Goal: Task Accomplishment & Management: Use online tool/utility

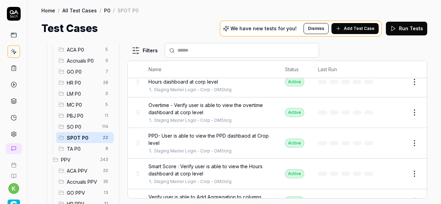
scroll to position [208, 0]
click at [410, 155] on td "Edit" at bounding box center [405, 143] width 44 height 31
click at [437, 146] on div "All Test Cases 507 Employee Management 10 Login 19 Logout 1 Master Schedule 9 N…" at bounding box center [235, 120] width 414 height 168
click at [409, 154] on td "Edit" at bounding box center [405, 143] width 44 height 31
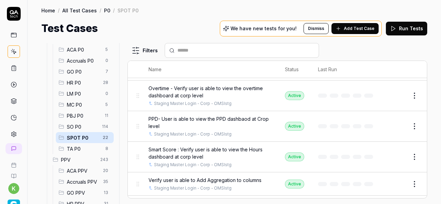
click at [409, 154] on html "k Home / All Test Cases / P0 / SPOT P0 Home / All Test Cases / P0 / SPOT P0 Tes…" at bounding box center [220, 102] width 441 height 204
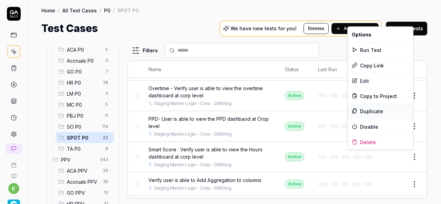
click at [379, 110] on div "Duplicate" at bounding box center [380, 111] width 65 height 15
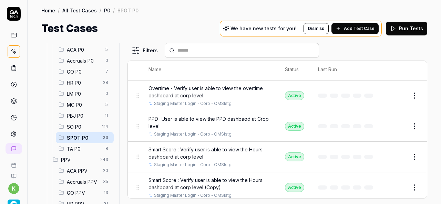
scroll to position [284, 0]
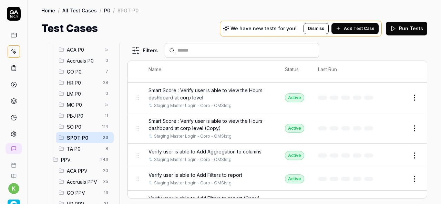
click at [392, 127] on button "Edit" at bounding box center [398, 128] width 17 height 11
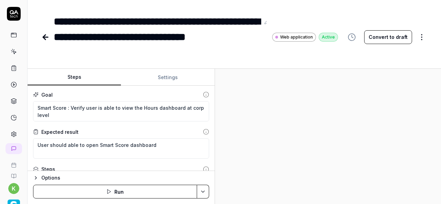
type textarea "*"
click at [94, 38] on div "**********" at bounding box center [157, 37] width 206 height 47
click at [218, 40] on div "**********" at bounding box center [157, 37] width 206 height 47
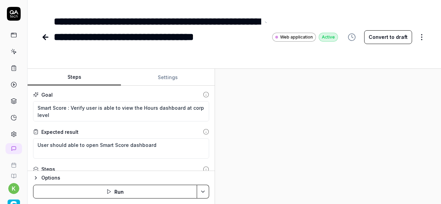
click at [210, 37] on div "**********" at bounding box center [157, 37] width 206 height 47
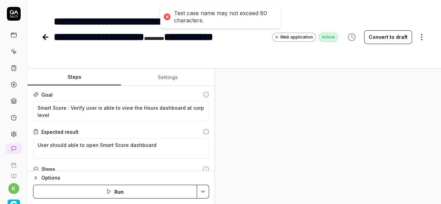
click at [100, 54] on div "**********" at bounding box center [157, 37] width 206 height 47
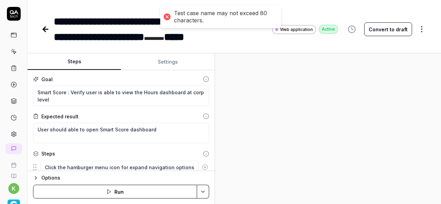
click at [287, 81] on div at bounding box center [328, 128] width 226 height 151
click at [337, 94] on div at bounding box center [328, 128] width 226 height 151
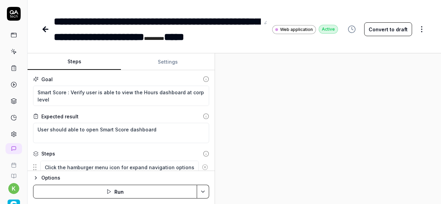
click at [172, 35] on div "**********" at bounding box center [157, 29] width 206 height 31
click at [105, 35] on div "**********" at bounding box center [157, 29] width 206 height 31
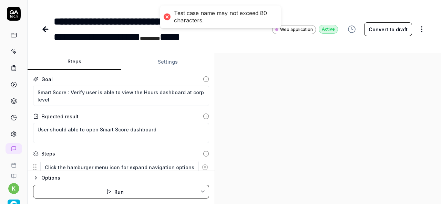
click at [289, 124] on div at bounding box center [328, 128] width 226 height 151
click at [160, 38] on div "**********" at bounding box center [157, 29] width 206 height 31
click at [192, 38] on div "**********" at bounding box center [157, 29] width 206 height 31
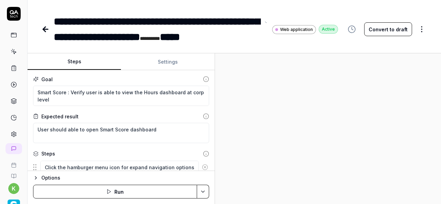
click at [145, 37] on div "**********" at bounding box center [157, 29] width 206 height 31
click at [151, 38] on div "**********" at bounding box center [157, 29] width 206 height 31
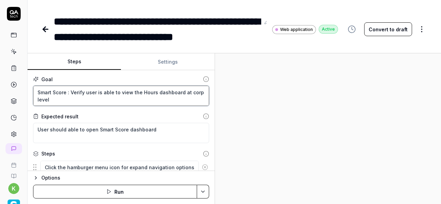
click at [189, 93] on textarea "Smart Score : Verify user is able to view the Hours dashboard at corp level" at bounding box center [121, 96] width 176 height 20
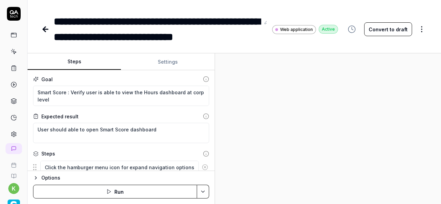
click at [186, 41] on div "**********" at bounding box center [157, 29] width 206 height 31
copy div "*********"
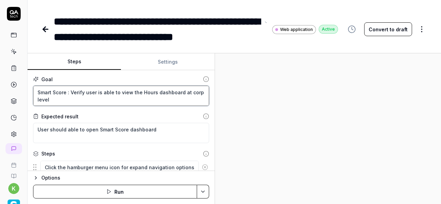
click at [192, 94] on textarea "Smart Score : Verify user is able to view the Hours dashboard at corp level" at bounding box center [121, 96] width 176 height 20
paste textarea "facililty"
type textarea "*"
type textarea "Smart Score : Verify user is able to view the Hours dashboard at facililty level"
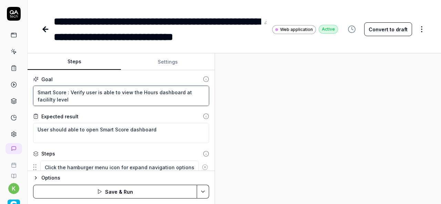
click at [39, 100] on textarea "Smart Score : Verify user is able to view the Hours dashboard at facililty level" at bounding box center [121, 96] width 176 height 20
type textarea "*"
type textarea "Smart Score : Verify user is able to view the Hours dashboard at facility level"
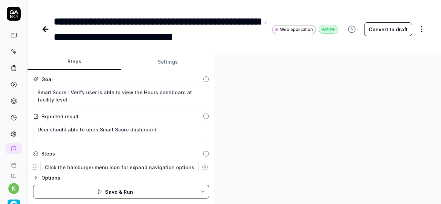
type textarea "*"
click at [162, 64] on button "Settings" at bounding box center [167, 62] width 93 height 17
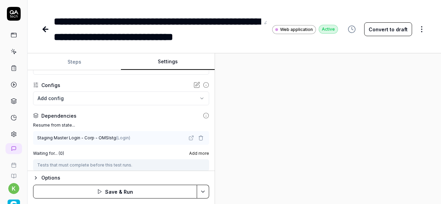
scroll to position [58, 0]
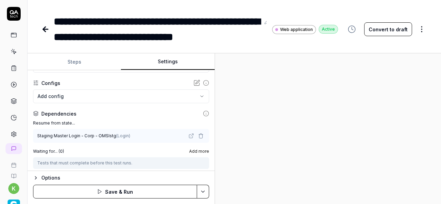
click at [198, 134] on icon "button" at bounding box center [201, 136] width 6 height 6
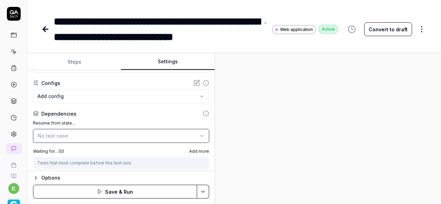
click at [199, 133] on icon "button" at bounding box center [202, 136] width 6 height 6
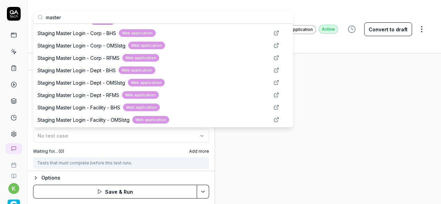
scroll to position [235, 0]
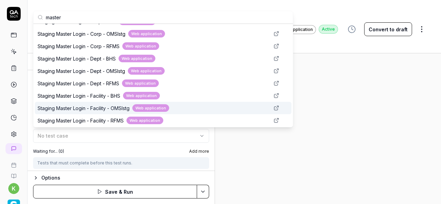
type input "master"
click at [195, 109] on div "Staging Master Login - Facility - OMSIstg Web application" at bounding box center [154, 108] width 232 height 8
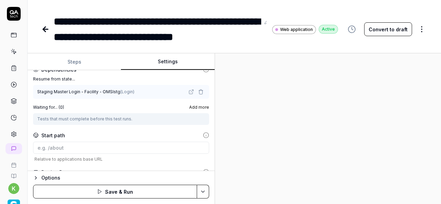
scroll to position [143, 0]
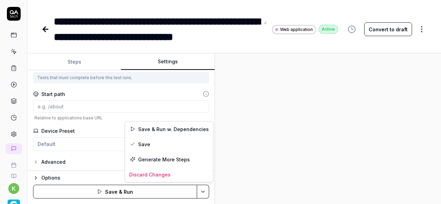
click at [205, 194] on html "**********" at bounding box center [220, 102] width 441 height 204
click at [177, 126] on div "Save & Run w. Dependencies" at bounding box center [169, 129] width 88 height 15
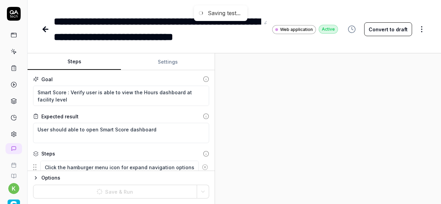
click at [89, 62] on button "Steps" at bounding box center [74, 62] width 93 height 17
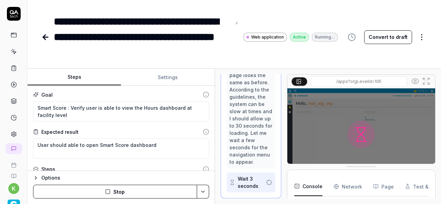
scroll to position [243, 0]
click at [301, 131] on img at bounding box center [361, 135] width 148 height 92
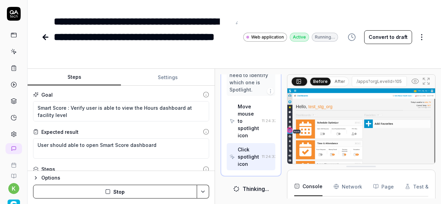
scroll to position [91, 0]
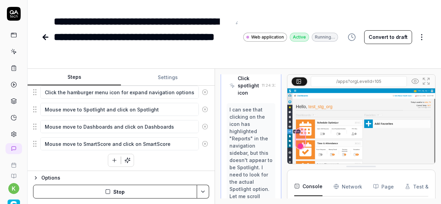
click at [113, 192] on button "Stop" at bounding box center [115, 192] width 164 height 14
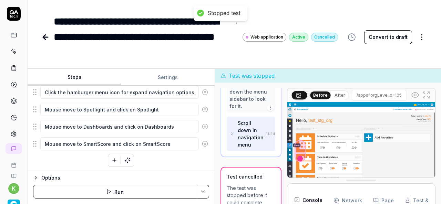
scroll to position [687, 0]
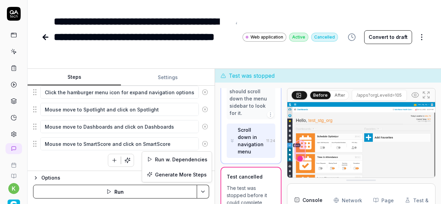
click at [205, 192] on html "**********" at bounding box center [220, 102] width 441 height 204
click at [183, 158] on div "Run w. Dependencies" at bounding box center [177, 159] width 70 height 15
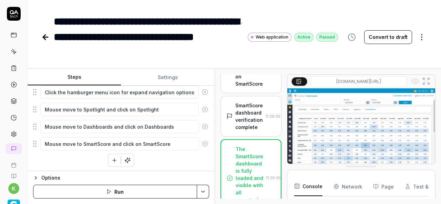
scroll to position [1748, 0]
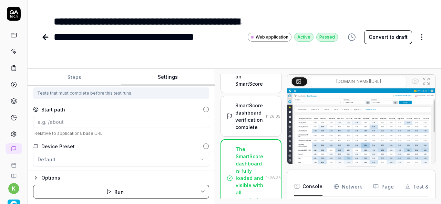
click at [169, 71] on button "Settings" at bounding box center [167, 77] width 93 height 17
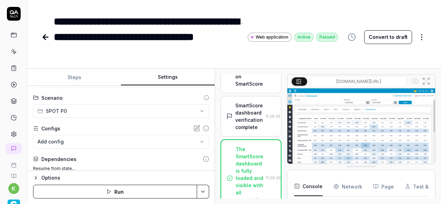
scroll to position [24, 0]
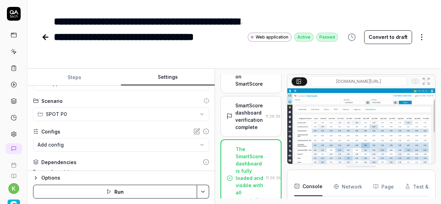
click at [49, 37] on icon at bounding box center [45, 37] width 8 height 8
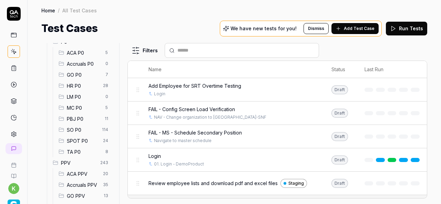
scroll to position [79, 0]
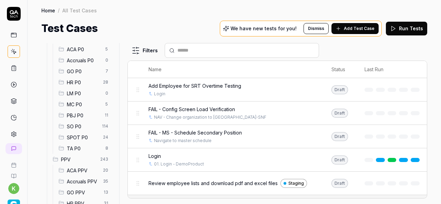
click at [91, 136] on span "SPOT P0" at bounding box center [83, 137] width 32 height 7
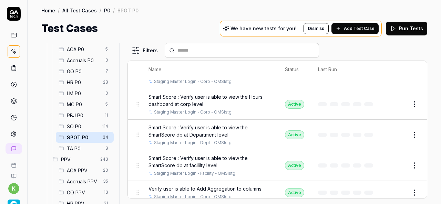
scroll to position [275, 0]
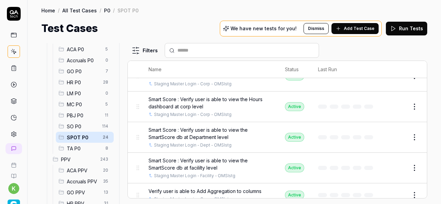
click at [394, 135] on button "Edit" at bounding box center [398, 137] width 17 height 11
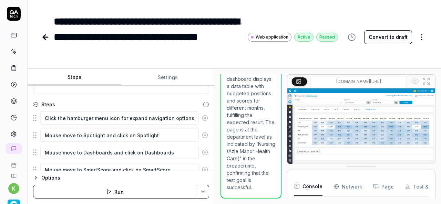
scroll to position [73, 0]
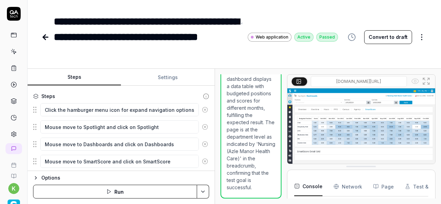
type textarea "*"
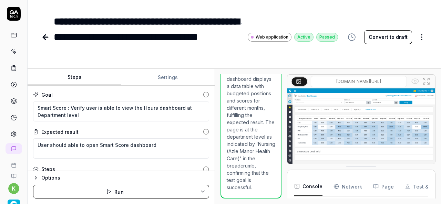
click at [46, 35] on icon at bounding box center [45, 37] width 8 height 8
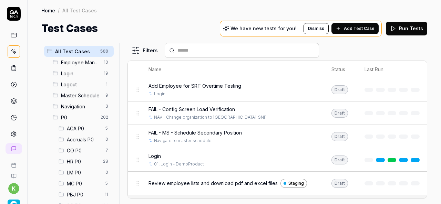
scroll to position [90, 0]
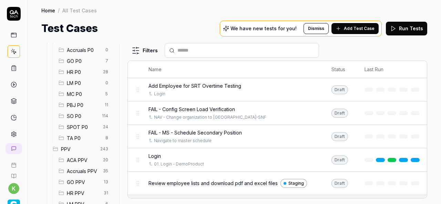
click at [83, 124] on span "SPOT P0" at bounding box center [83, 127] width 32 height 7
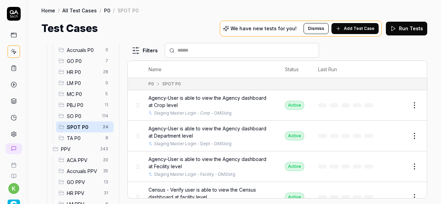
click at [79, 115] on span "SO P0" at bounding box center [82, 116] width 31 height 7
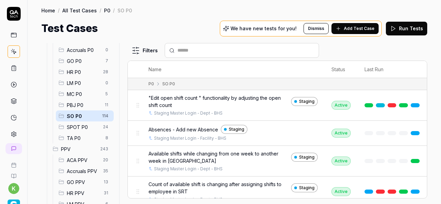
click at [213, 52] on input "text" at bounding box center [245, 50] width 137 height 7
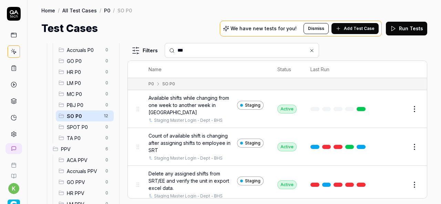
type input "***"
click at [413, 176] on html "k Home / All Test Cases / P0 / SO P0 Home / All Test Cases / P0 / SO P0 Test Ca…" at bounding box center [220, 102] width 441 height 204
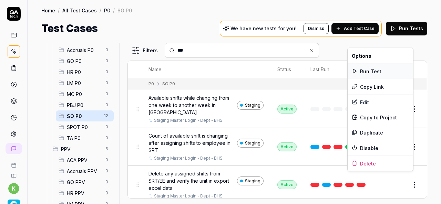
click at [366, 70] on div "Run Test" at bounding box center [380, 71] width 65 height 15
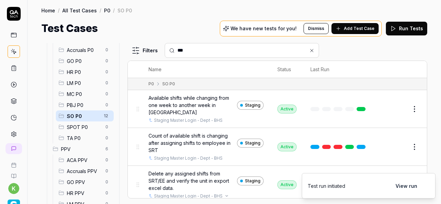
click at [245, 193] on div "Staging Master Login - Dept - BHS" at bounding box center [206, 196] width 115 height 6
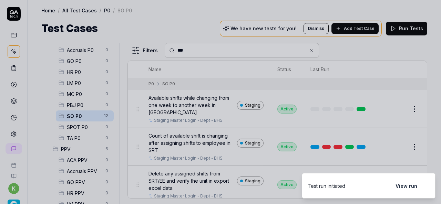
click at [215, 13] on div at bounding box center [220, 102] width 441 height 204
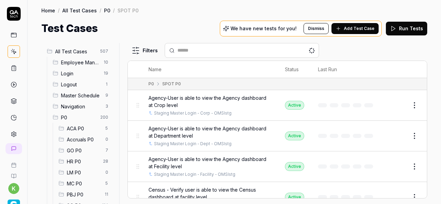
scroll to position [82, 0]
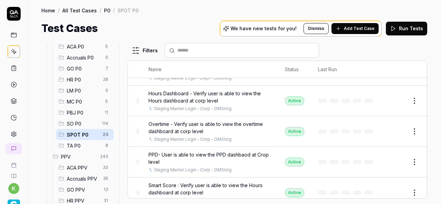
scroll to position [263, 0]
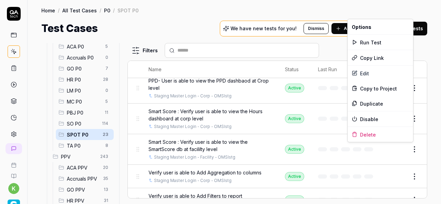
click at [413, 149] on html "k Home / All Test Cases / P0 / SPOT P0 Home / All Test Cases / P0 / SPOT P0 Tes…" at bounding box center [220, 102] width 441 height 204
click at [380, 100] on div "Duplicate" at bounding box center [380, 103] width 65 height 15
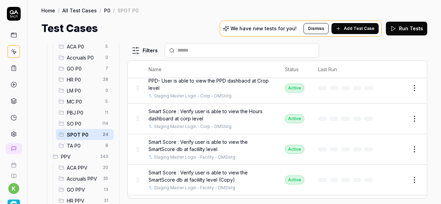
click at [395, 182] on button "Edit" at bounding box center [398, 180] width 17 height 11
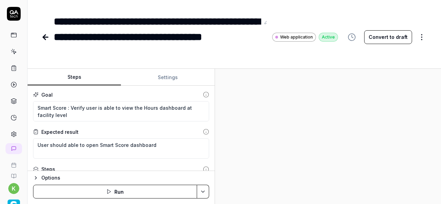
type textarea "*"
click at [183, 36] on div "**********" at bounding box center [157, 37] width 206 height 47
click at [94, 49] on div "**********" at bounding box center [157, 37] width 206 height 47
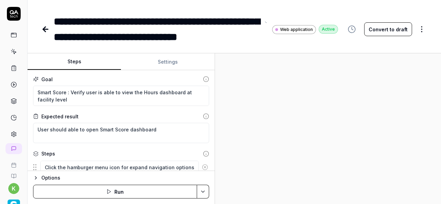
click at [190, 38] on div "**********" at bounding box center [157, 29] width 206 height 31
copy div "**********"
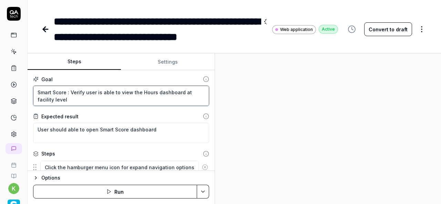
click at [48, 99] on textarea "Smart Score : Verify user is able to view the Hours dashboard at facility level" at bounding box center [121, 96] width 176 height 20
paste textarea "Department"
type textarea "*"
type textarea "Smart Score : Verify user is able to view the Hours dashboard at Department lev…"
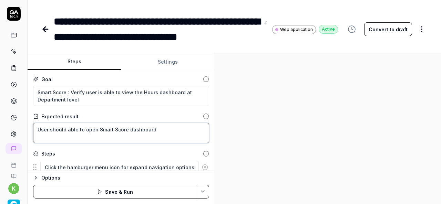
click at [127, 137] on textarea "User should able to open Smart Score dashboard" at bounding box center [121, 133] width 176 height 20
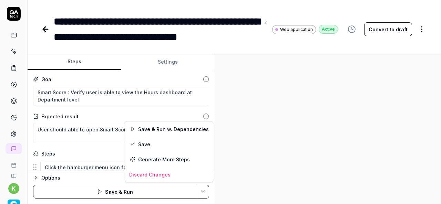
click at [203, 191] on html "**********" at bounding box center [220, 102] width 441 height 204
click at [144, 143] on div "Save" at bounding box center [169, 144] width 88 height 15
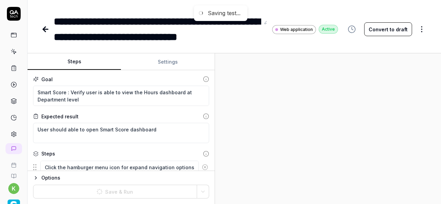
type textarea "*"
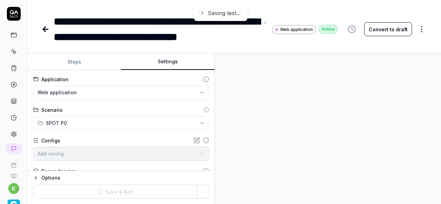
click at [167, 59] on button "Settings" at bounding box center [167, 62] width 93 height 17
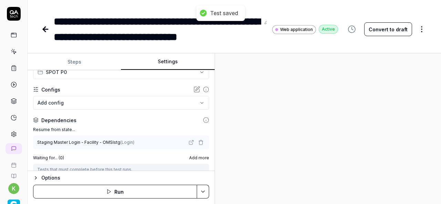
scroll to position [51, 0]
click at [198, 141] on icon "button" at bounding box center [201, 143] width 6 height 6
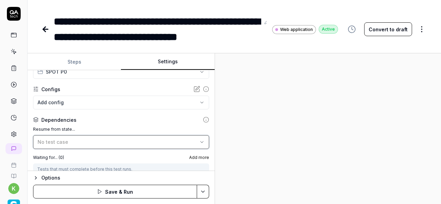
click at [200, 140] on button "No test case" at bounding box center [121, 142] width 176 height 14
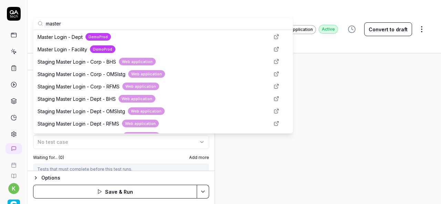
scroll to position [201, 0]
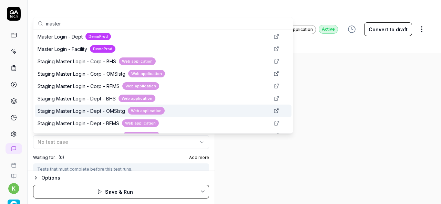
type input "master"
click at [183, 107] on div "Staging Master Login - Dept - OMSIstg Web application" at bounding box center [154, 111] width 232 height 8
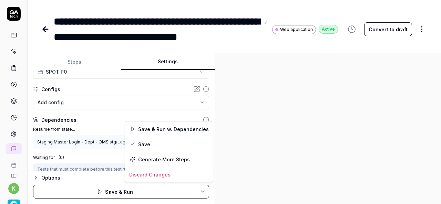
click at [204, 190] on html "**********" at bounding box center [220, 102] width 441 height 204
click at [166, 130] on div "Save & Run w. Dependencies" at bounding box center [169, 129] width 88 height 15
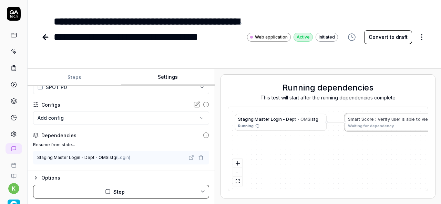
click at [79, 84] on button "Steps" at bounding box center [74, 77] width 93 height 17
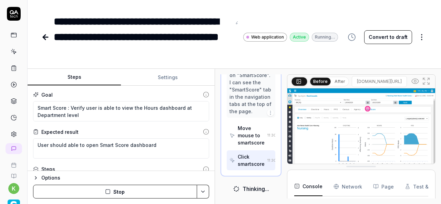
scroll to position [508, 0]
click at [8, 48] on link at bounding box center [14, 51] width 12 height 12
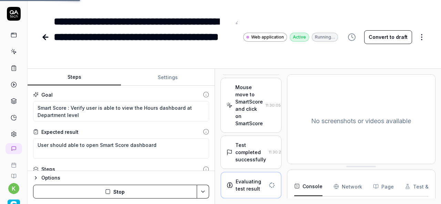
scroll to position [256, 0]
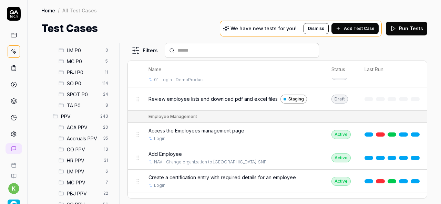
scroll to position [123, 0]
click at [83, 95] on span "SPOT P0" at bounding box center [83, 94] width 32 height 7
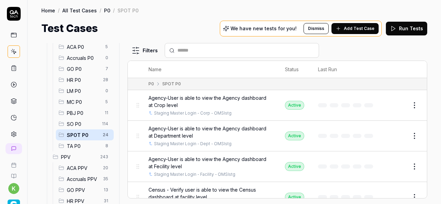
scroll to position [81, 0]
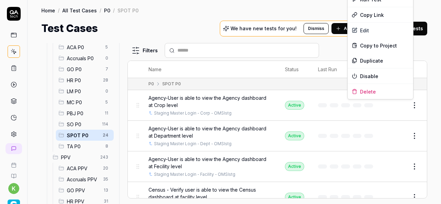
click at [411, 105] on html "k Home / All Test Cases / P0 / SPOT P0 Home / All Test Cases / P0 / SPOT P0 Tes…" at bounding box center [220, 102] width 441 height 204
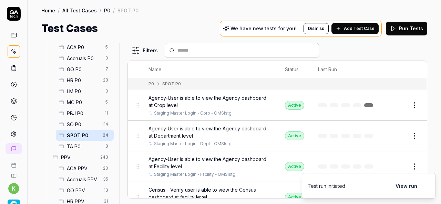
click at [394, 103] on button "Edit" at bounding box center [398, 105] width 17 height 11
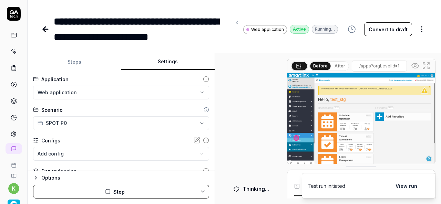
click at [170, 68] on button "Settings" at bounding box center [167, 62] width 93 height 17
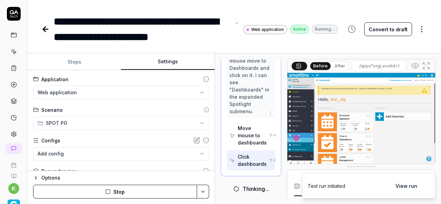
scroll to position [215, 0]
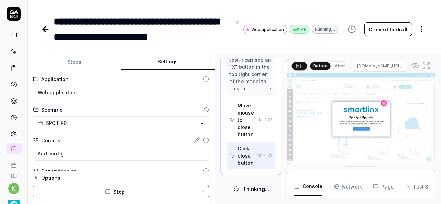
scroll to position [362, 0]
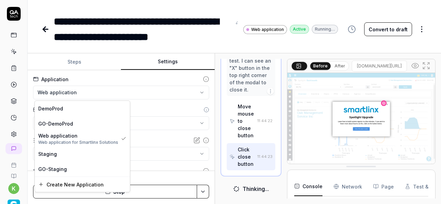
click at [192, 91] on html "**********" at bounding box center [220, 102] width 441 height 204
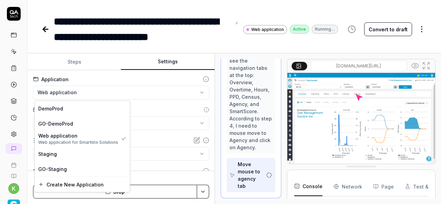
scroll to position [451, 0]
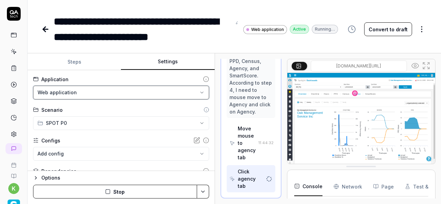
click at [231, 7] on html "**********" at bounding box center [220, 102] width 441 height 204
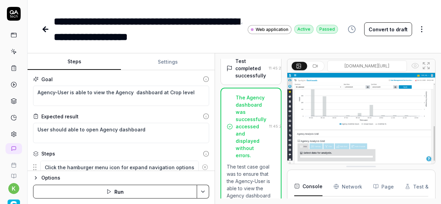
scroll to position [1748, 0]
click at [67, 58] on button "Steps" at bounding box center [74, 62] width 93 height 17
type textarea "*"
click at [46, 26] on icon at bounding box center [45, 29] width 8 height 8
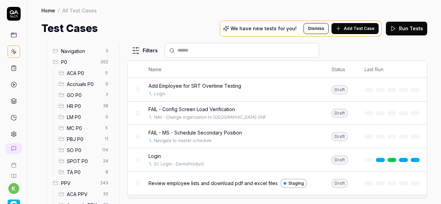
scroll to position [60, 0]
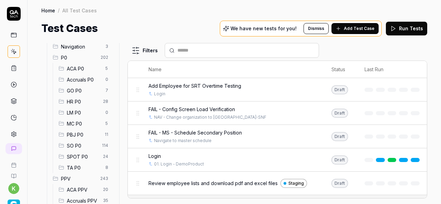
click at [83, 154] on span "SPOT P0" at bounding box center [83, 156] width 32 height 7
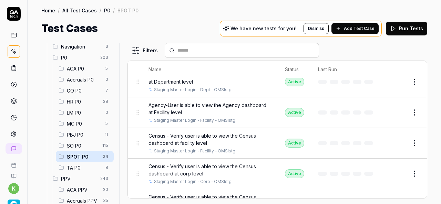
scroll to position [55, 0]
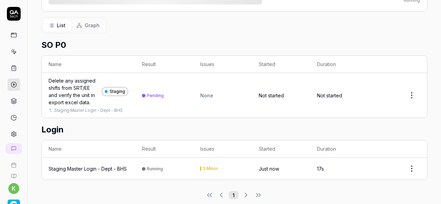
scroll to position [108, 0]
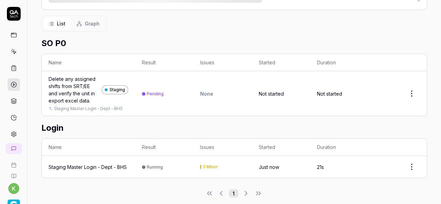
click at [120, 164] on div "Staging Master Login - Dept - BHS" at bounding box center [88, 167] width 78 height 7
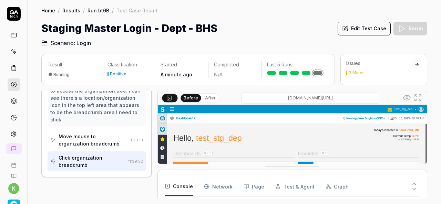
scroll to position [193, 0]
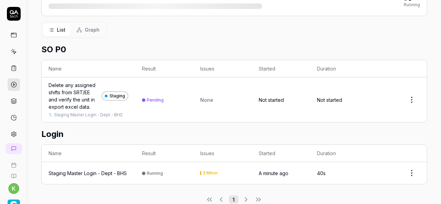
scroll to position [103, 0]
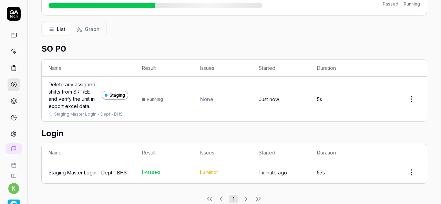
click at [75, 94] on div "Delete any assigned shifts from SRT/EE and verify the unit in export excel data." at bounding box center [74, 95] width 50 height 29
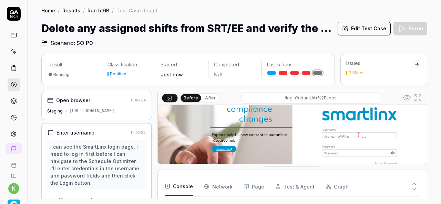
scroll to position [44, 0]
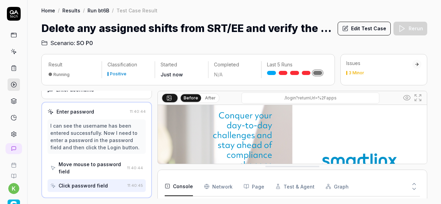
click at [369, 30] on button "Edit Test Case" at bounding box center [364, 29] width 53 height 14
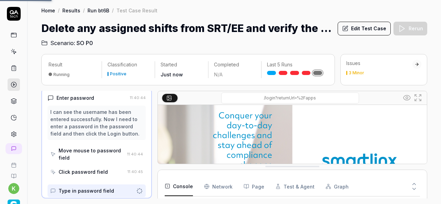
scroll to position [56, 0]
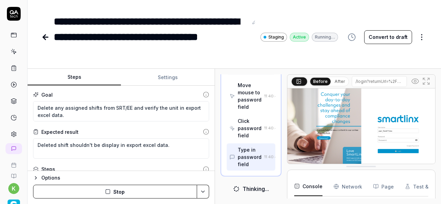
scroll to position [176, 0]
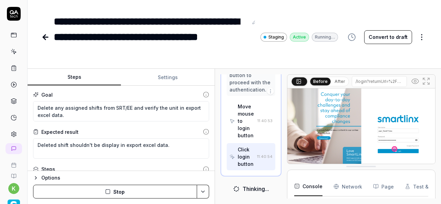
scroll to position [213, 0]
type textarea "*"
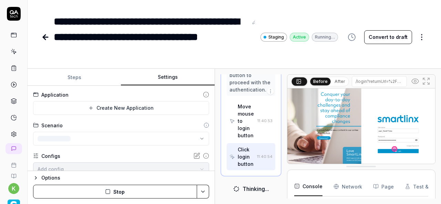
click at [161, 82] on button "Settings" at bounding box center [167, 77] width 93 height 17
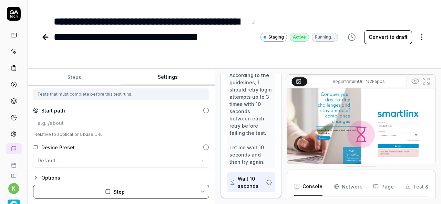
scroll to position [159, 0]
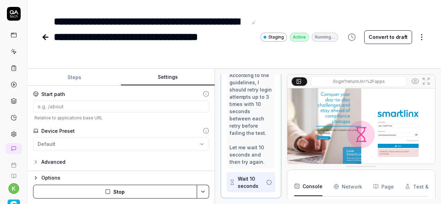
click at [37, 163] on icon "button" at bounding box center [36, 163] width 6 height 6
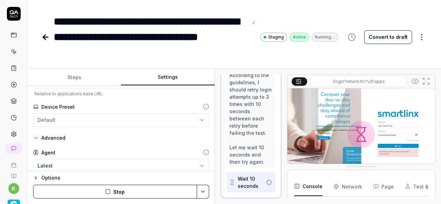
scroll to position [183, 0]
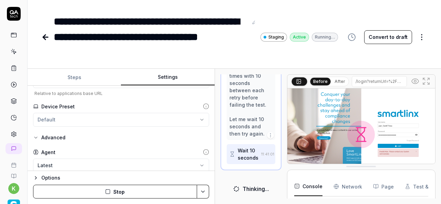
click at [37, 135] on icon "button" at bounding box center [36, 138] width 6 height 6
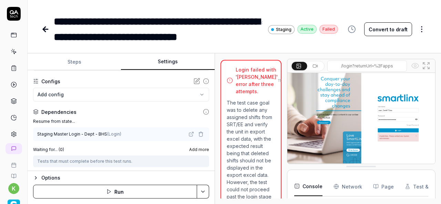
scroll to position [0, 0]
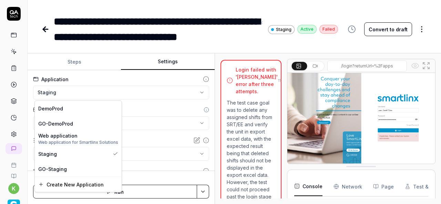
click at [144, 92] on html "**********" at bounding box center [220, 102] width 441 height 204
click at [79, 140] on span "Web application for Smartlinx Solutions" at bounding box center [78, 143] width 80 height 6
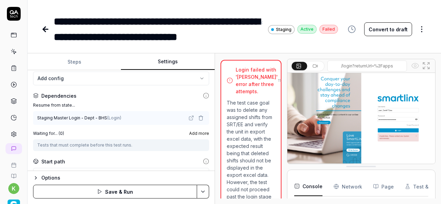
scroll to position [81, 0]
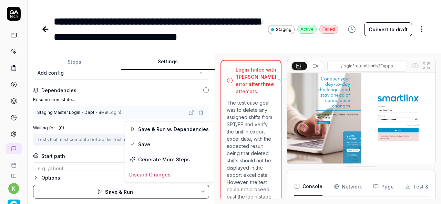
click at [203, 193] on html "**********" at bounding box center [220, 102] width 441 height 204
click at [165, 128] on div "Save & Run w. Dependencies" at bounding box center [169, 129] width 88 height 15
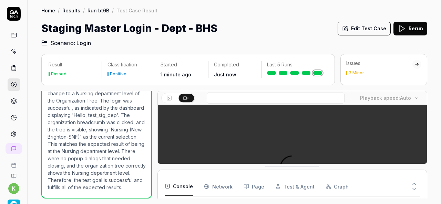
scroll to position [72, 0]
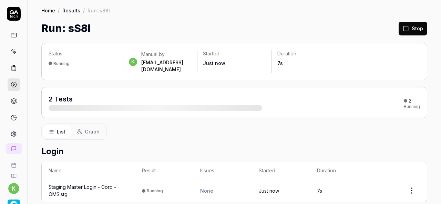
scroll to position [69, 0]
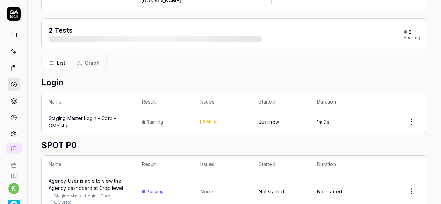
click at [84, 115] on div "Staging Master Login - Corp - OMSIstg" at bounding box center [89, 122] width 80 height 14
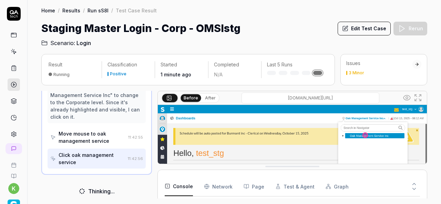
scroll to position [265, 0]
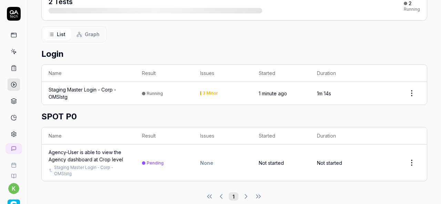
scroll to position [100, 0]
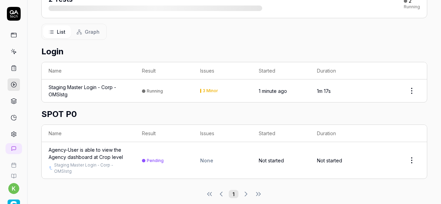
click at [112, 146] on div "Agency-User is able to view the Agency dashboard at Crop level" at bounding box center [89, 153] width 80 height 14
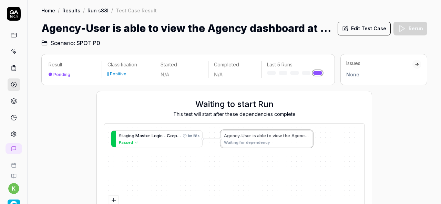
click at [250, 145] on div "S t a g i n g M a s t e r L o g i n - C o r p - O M S I s t g 1m 28s Passed A g…" at bounding box center [234, 176] width 261 height 104
click at [252, 142] on div "S t a g i n g M a s t e r L o g i n - C o r p - O M S I s t g 1m 28s Passed A g…" at bounding box center [234, 176] width 261 height 104
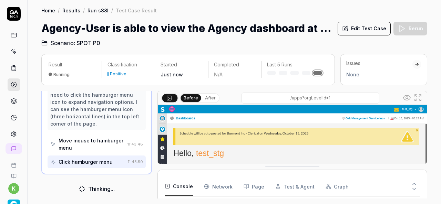
scroll to position [78, 0]
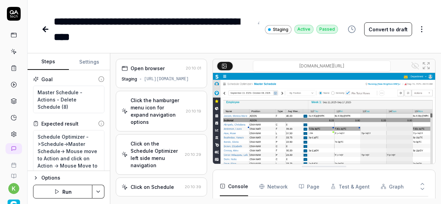
scroll to position [123, 0]
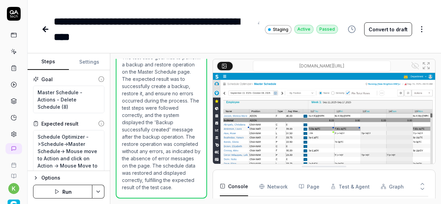
click at [8, 50] on link at bounding box center [14, 51] width 12 height 12
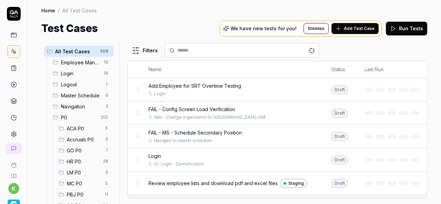
click at [76, 71] on span "Login" at bounding box center [80, 73] width 39 height 7
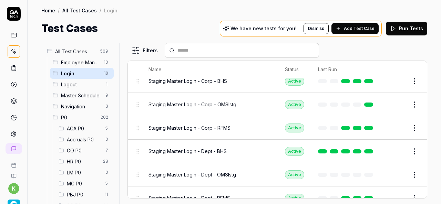
scroll to position [240, 0]
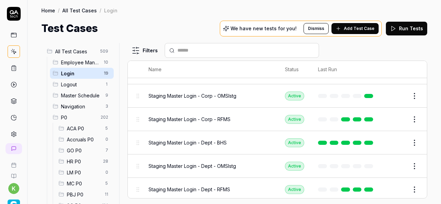
click at [232, 141] on div "Staging Master Login - Dept - BHS" at bounding box center [210, 142] width 123 height 7
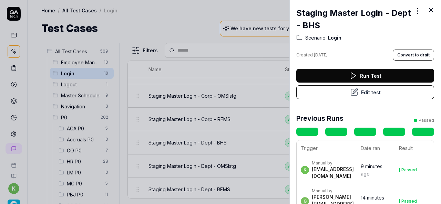
click at [367, 94] on button "Edit test" at bounding box center [365, 92] width 138 height 14
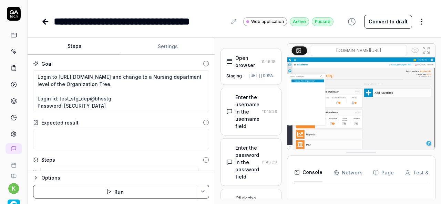
type textarea "*"
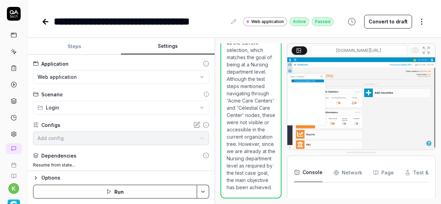
click at [182, 43] on button "Settings" at bounding box center [167, 46] width 93 height 17
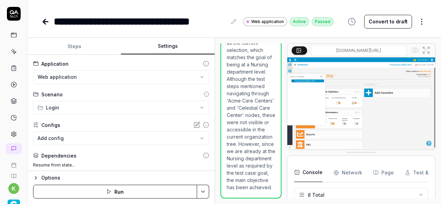
scroll to position [106, 0]
click at [40, 18] on div "**********" at bounding box center [235, 14] width 414 height 29
click at [43, 20] on icon at bounding box center [45, 22] width 8 height 8
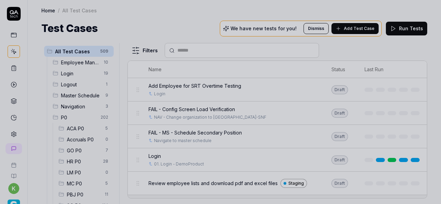
click at [157, 16] on div at bounding box center [220, 102] width 441 height 204
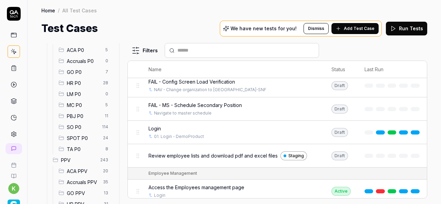
scroll to position [80, 0]
click at [82, 135] on span "SPOT P0" at bounding box center [83, 137] width 32 height 7
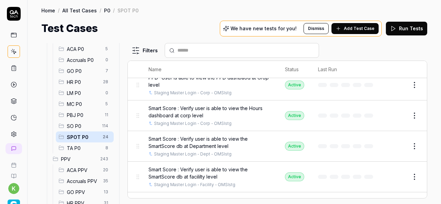
scroll to position [267, 0]
